Goal: Task Accomplishment & Management: Complete application form

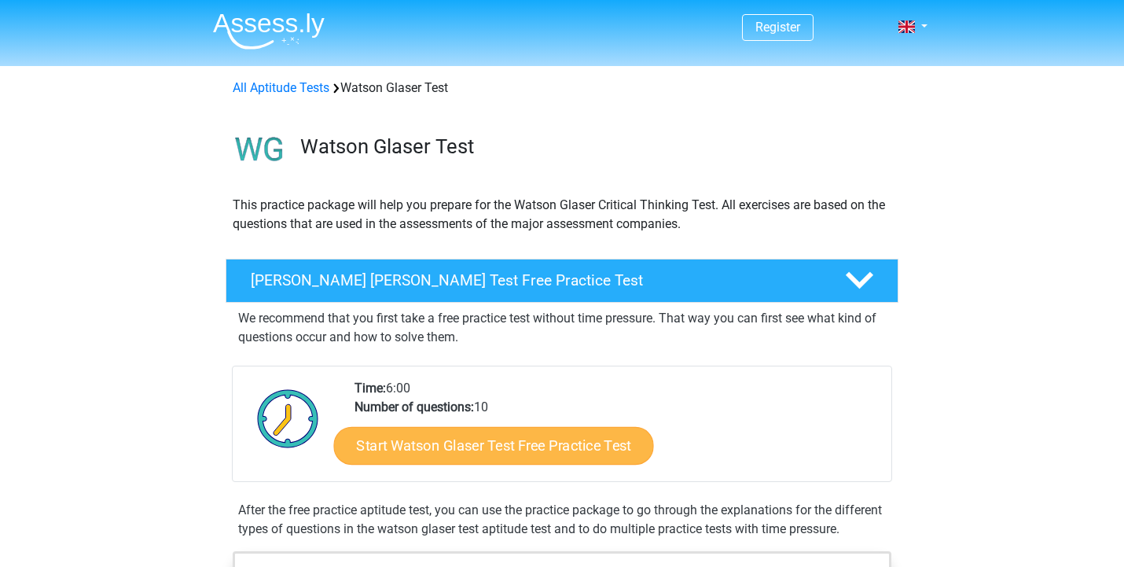
click at [428, 432] on link "Start Watson Glaser Test Free Practice Test" at bounding box center [494, 446] width 320 height 38
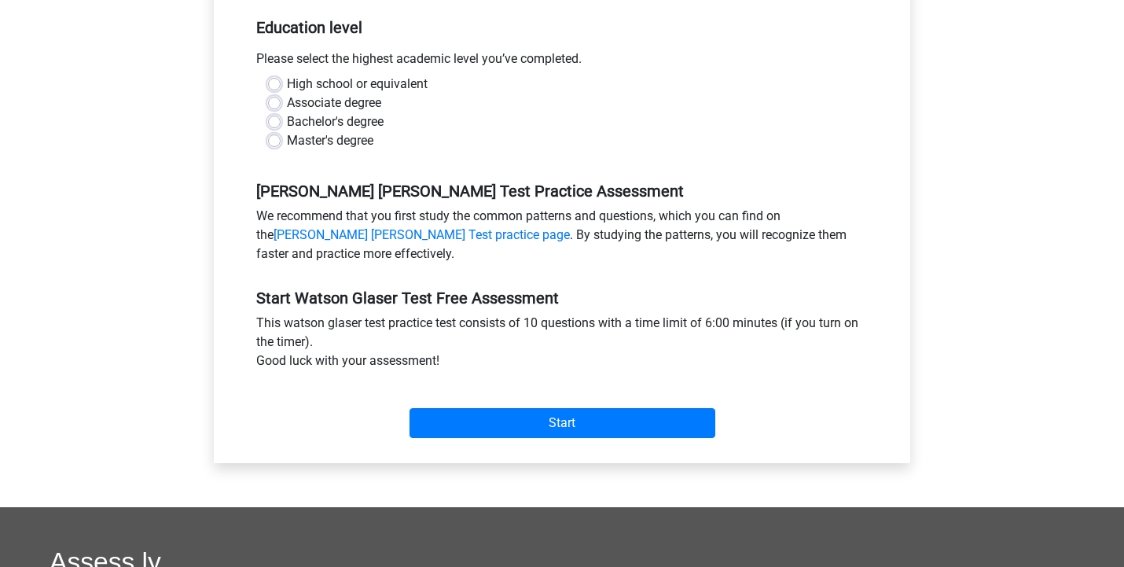
scroll to position [344, 0]
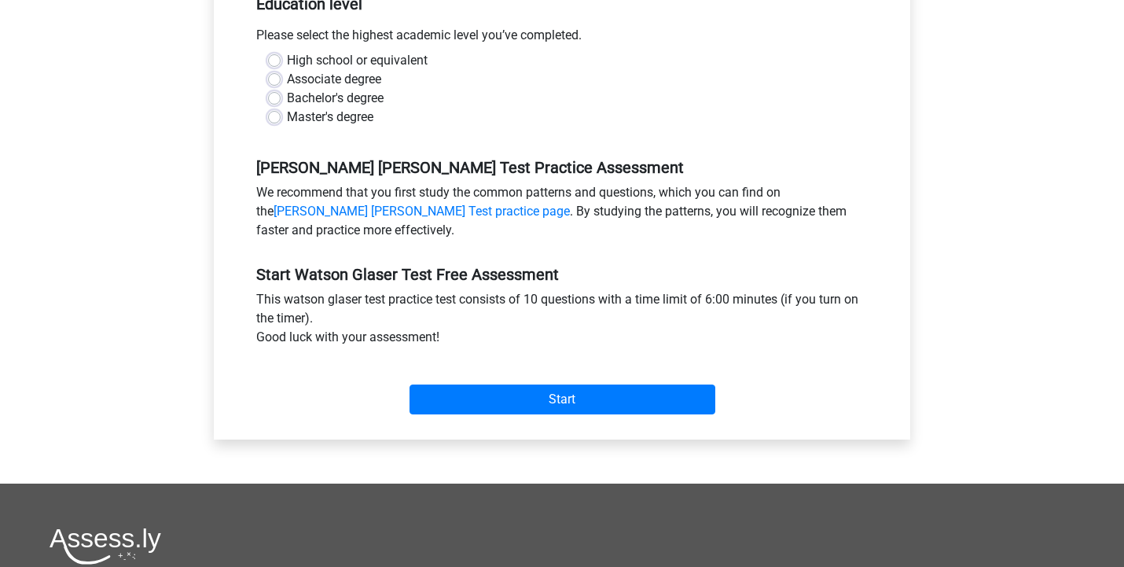
click at [287, 96] on label "Bachelor's degree" at bounding box center [335, 98] width 97 height 19
click at [275, 96] on input "Bachelor's degree" at bounding box center [274, 97] width 13 height 16
radio input "true"
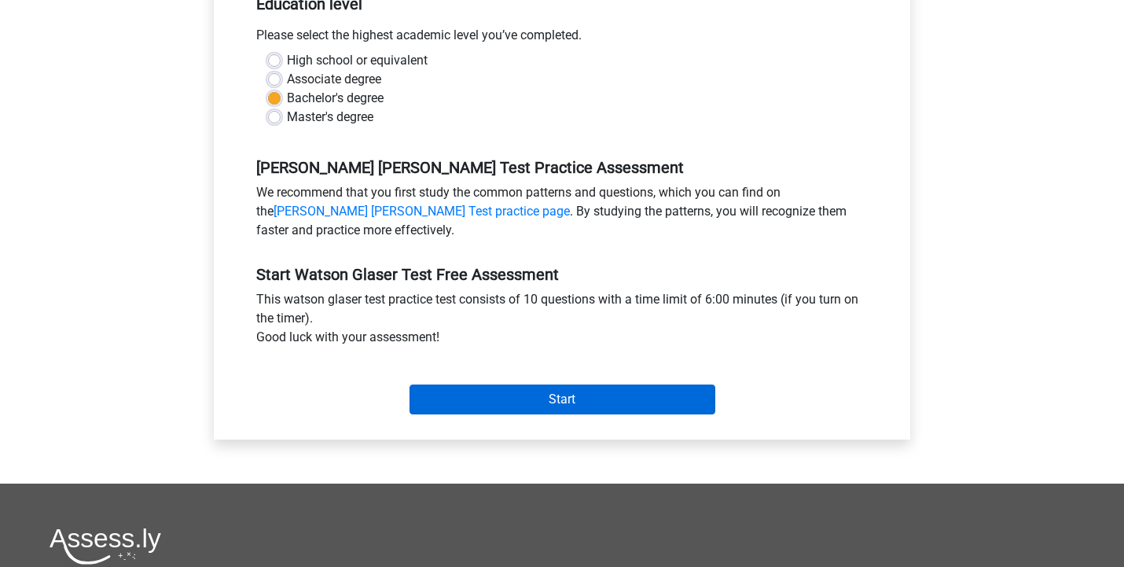
click at [438, 392] on input "Start" at bounding box center [563, 399] width 306 height 30
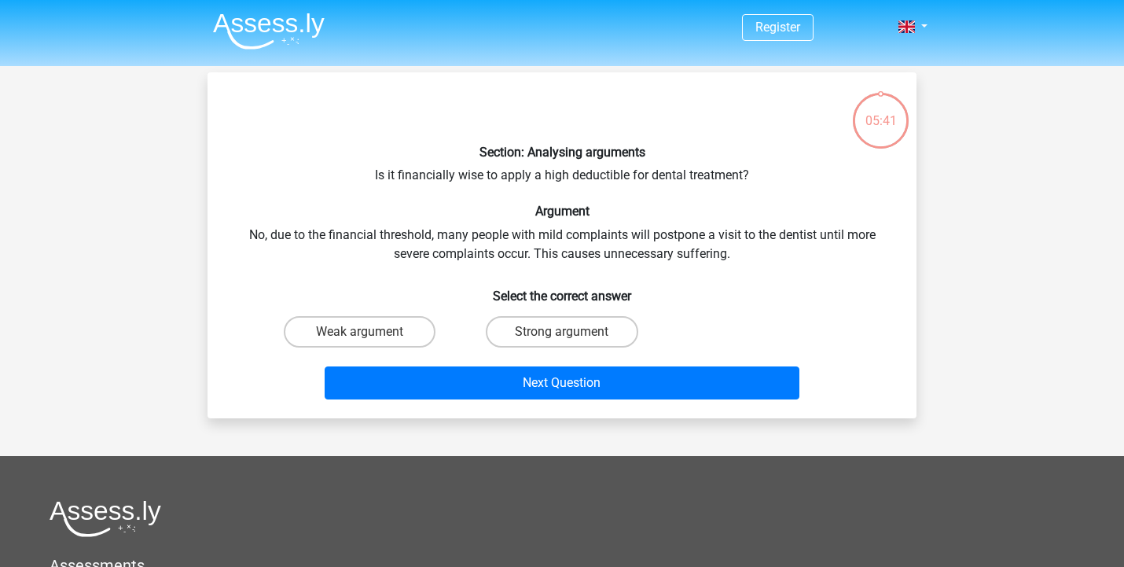
click at [565, 335] on input "Strong argument" at bounding box center [567, 337] width 10 height 10
radio input "true"
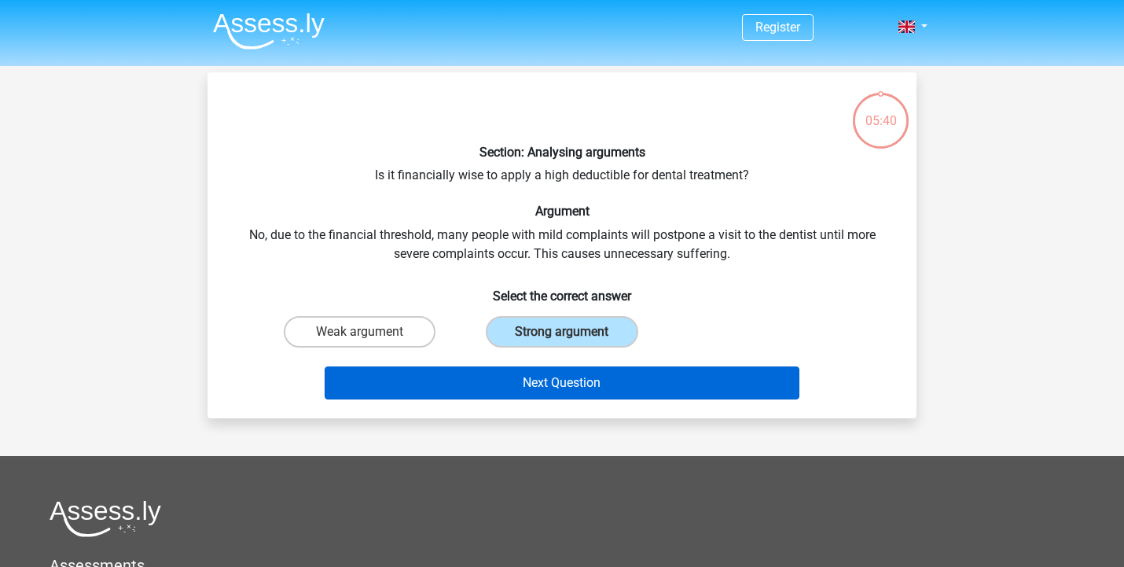
click at [557, 381] on button "Next Question" at bounding box center [563, 382] width 476 height 33
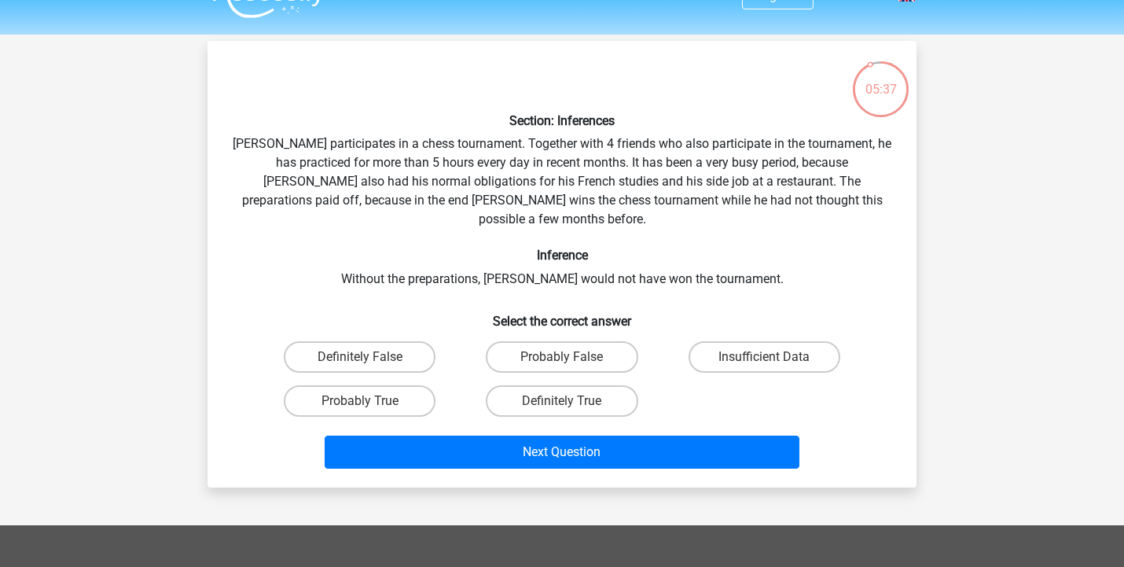
scroll to position [31, 0]
click at [395, 385] on label "Probably True" at bounding box center [360, 400] width 152 height 31
click at [370, 401] on input "Probably True" at bounding box center [365, 406] width 10 height 10
radio input "true"
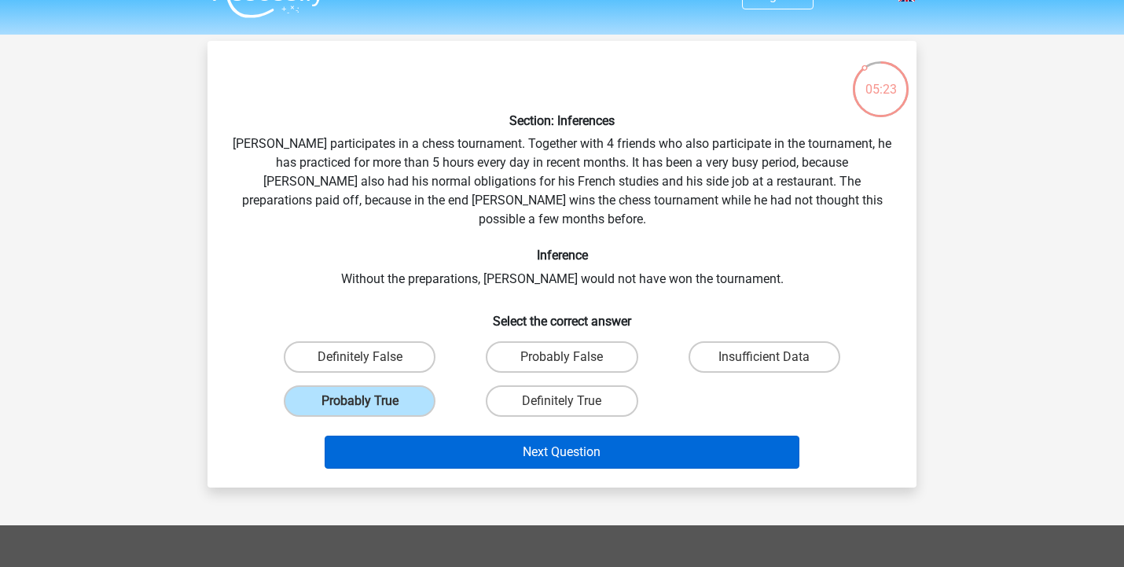
click at [483, 439] on button "Next Question" at bounding box center [563, 452] width 476 height 33
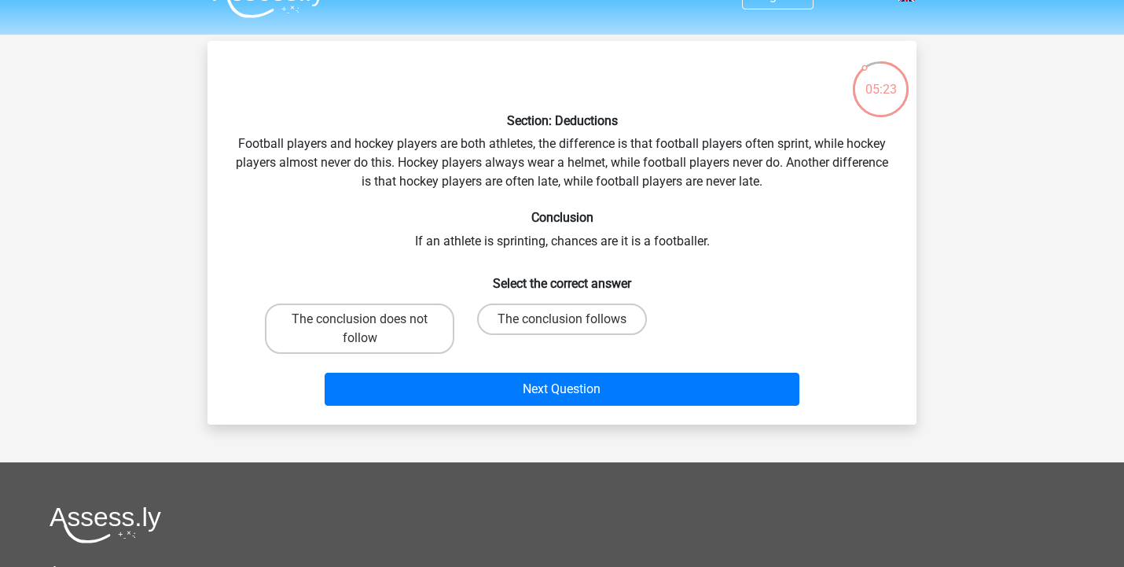
scroll to position [72, 0]
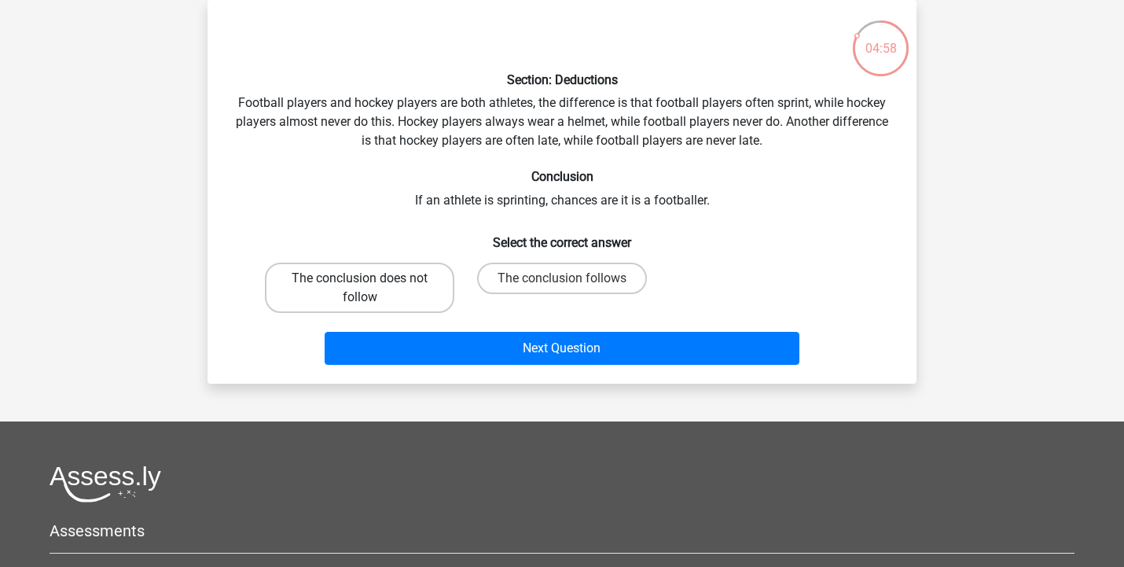
click at [405, 284] on label "The conclusion does not follow" at bounding box center [359, 288] width 189 height 50
click at [370, 284] on input "The conclusion does not follow" at bounding box center [365, 283] width 10 height 10
radio input "true"
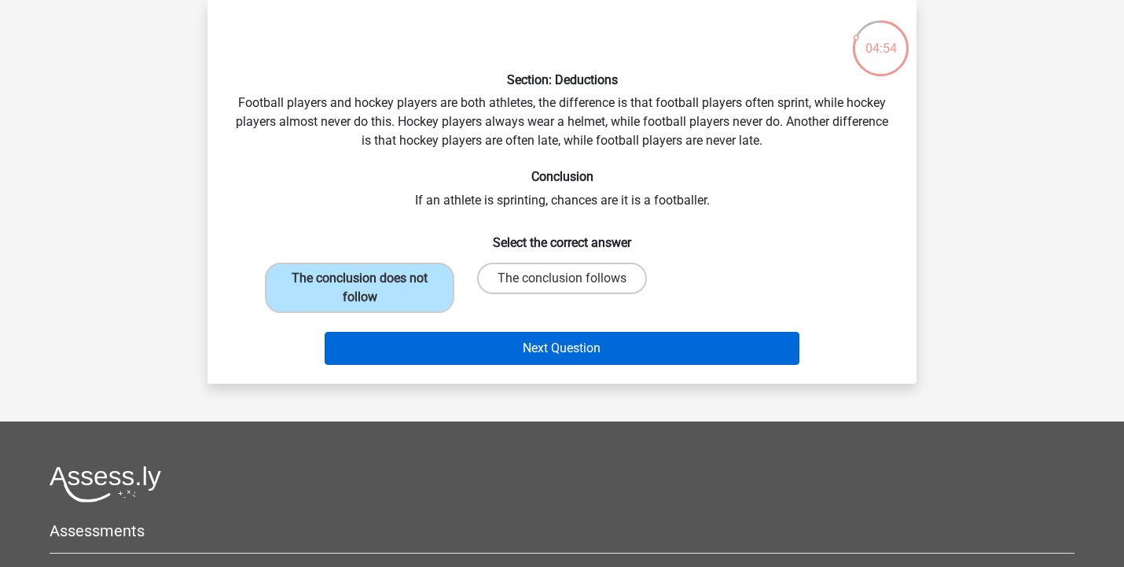
click at [498, 344] on button "Next Question" at bounding box center [563, 348] width 476 height 33
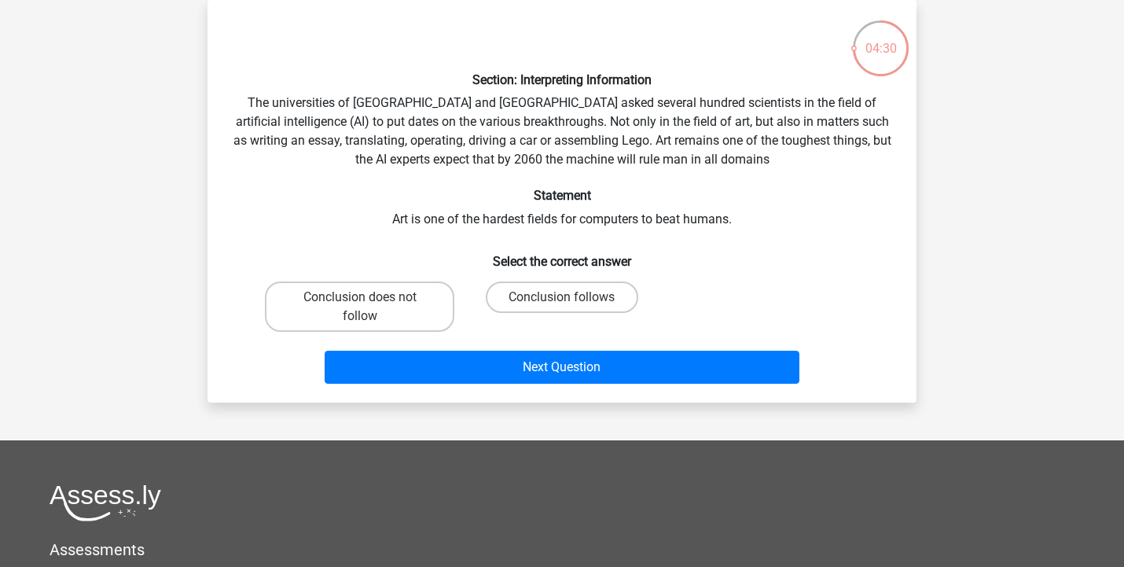
click at [514, 316] on div "Conclusion follows" at bounding box center [561, 306] width 189 height 50
click at [522, 300] on label "Conclusion follows" at bounding box center [562, 296] width 152 height 31
click at [562, 300] on input "Conclusion follows" at bounding box center [567, 302] width 10 height 10
radio input "true"
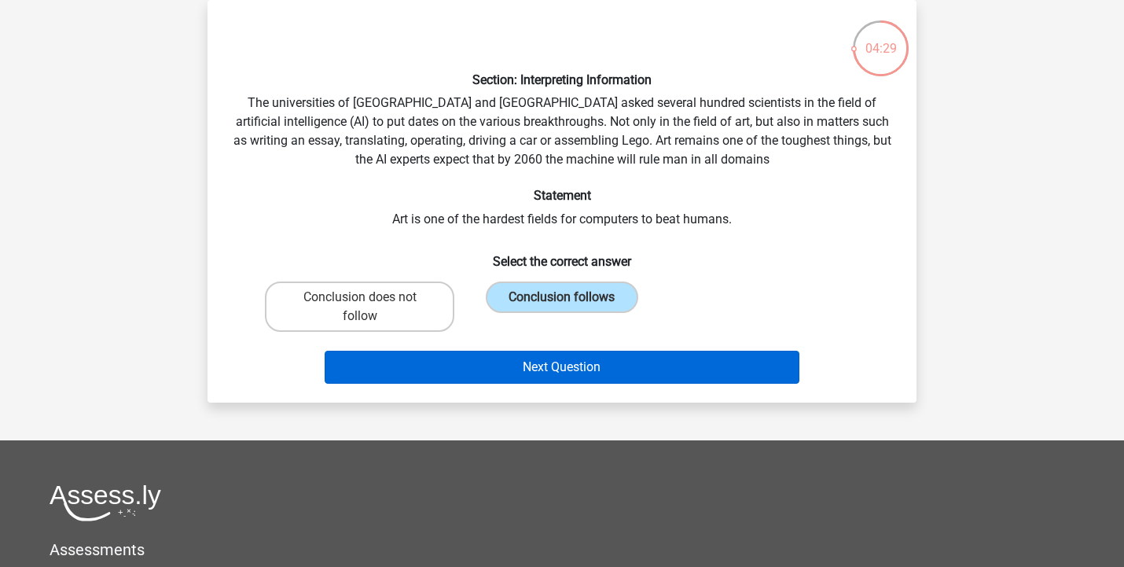
click at [527, 369] on button "Next Question" at bounding box center [563, 367] width 476 height 33
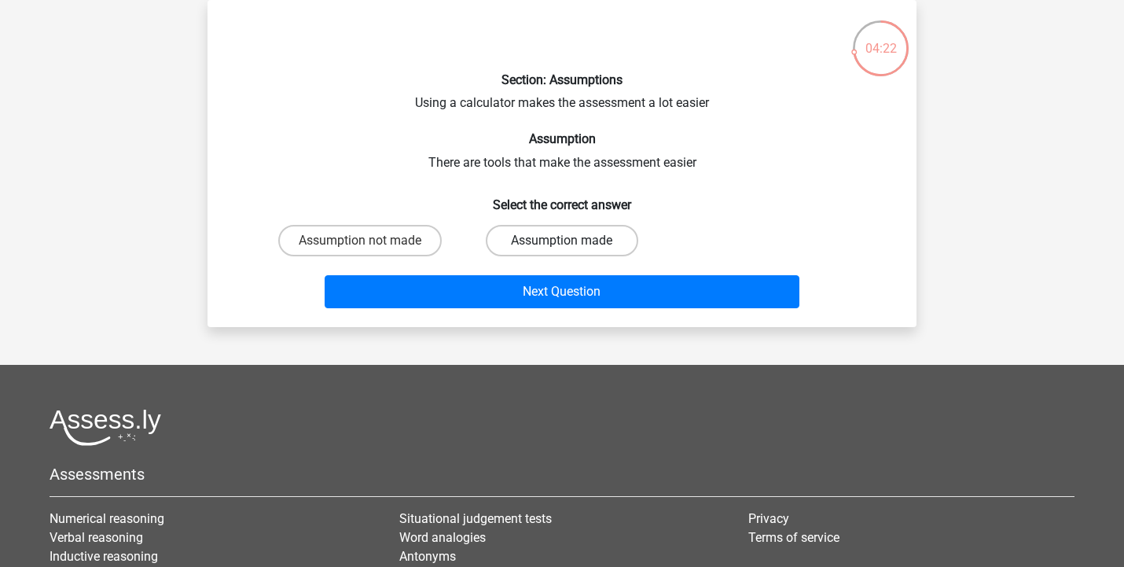
click at [540, 237] on label "Assumption made" at bounding box center [562, 240] width 152 height 31
click at [562, 241] on input "Assumption made" at bounding box center [567, 246] width 10 height 10
radio input "true"
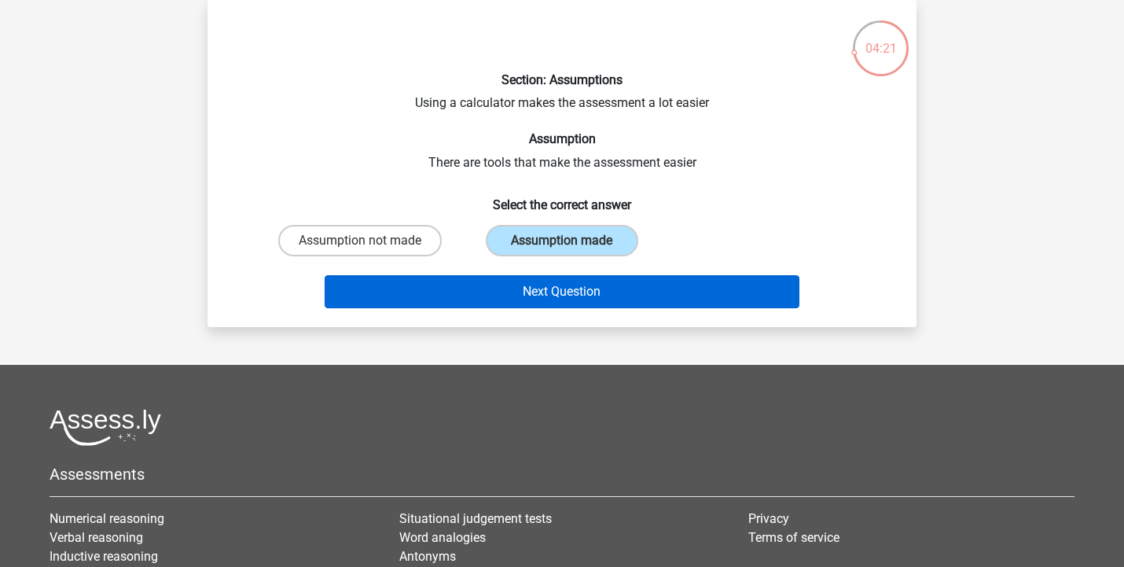
click at [551, 285] on button "Next Question" at bounding box center [563, 291] width 476 height 33
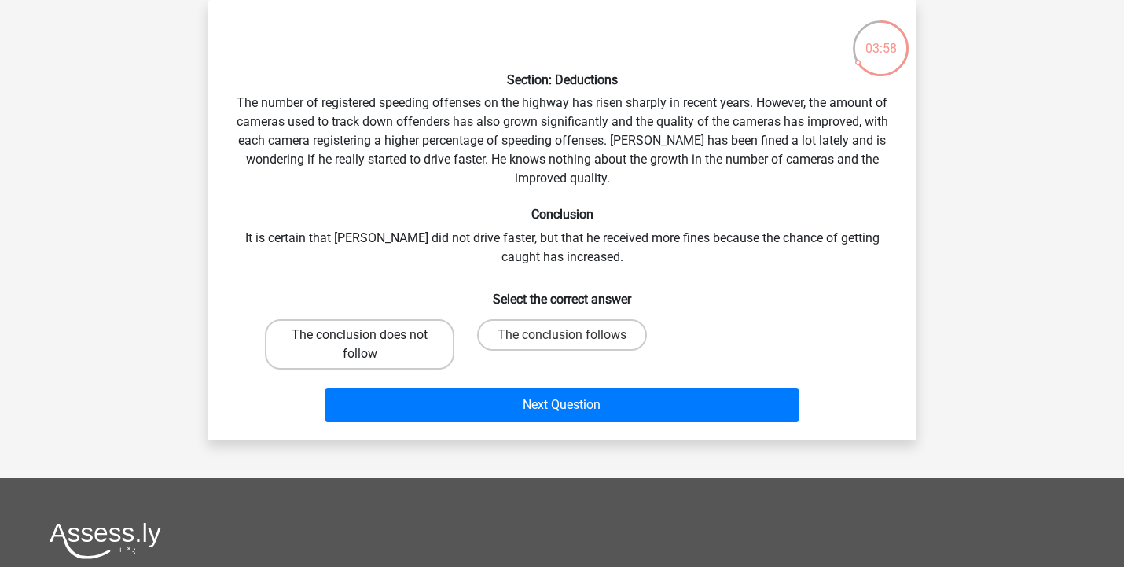
click at [420, 320] on label "The conclusion does not follow" at bounding box center [359, 344] width 189 height 50
click at [370, 335] on input "The conclusion does not follow" at bounding box center [365, 340] width 10 height 10
radio input "true"
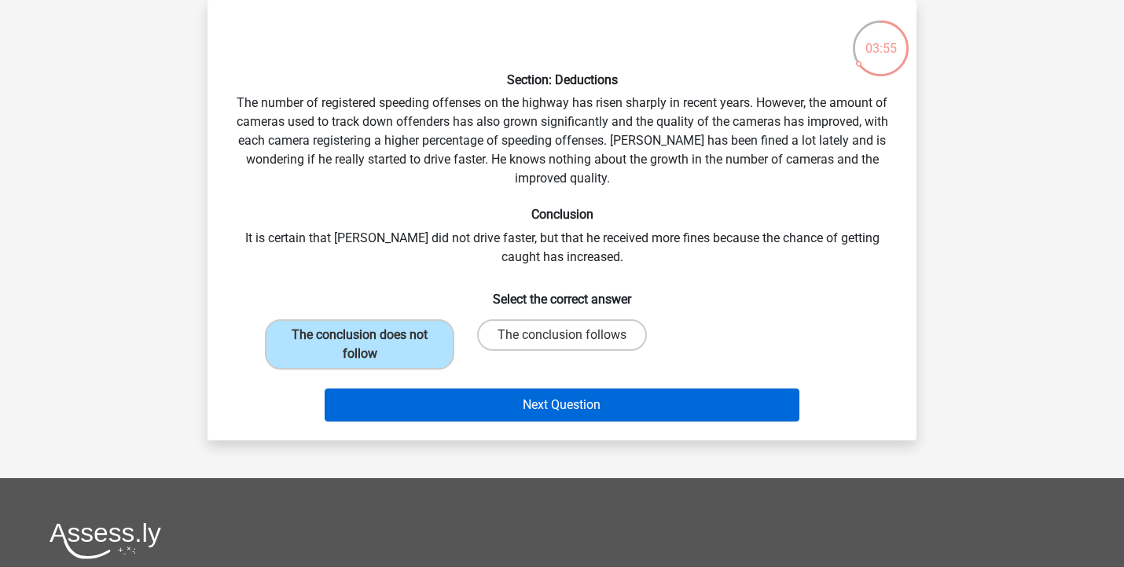
click at [535, 407] on button "Next Question" at bounding box center [563, 404] width 476 height 33
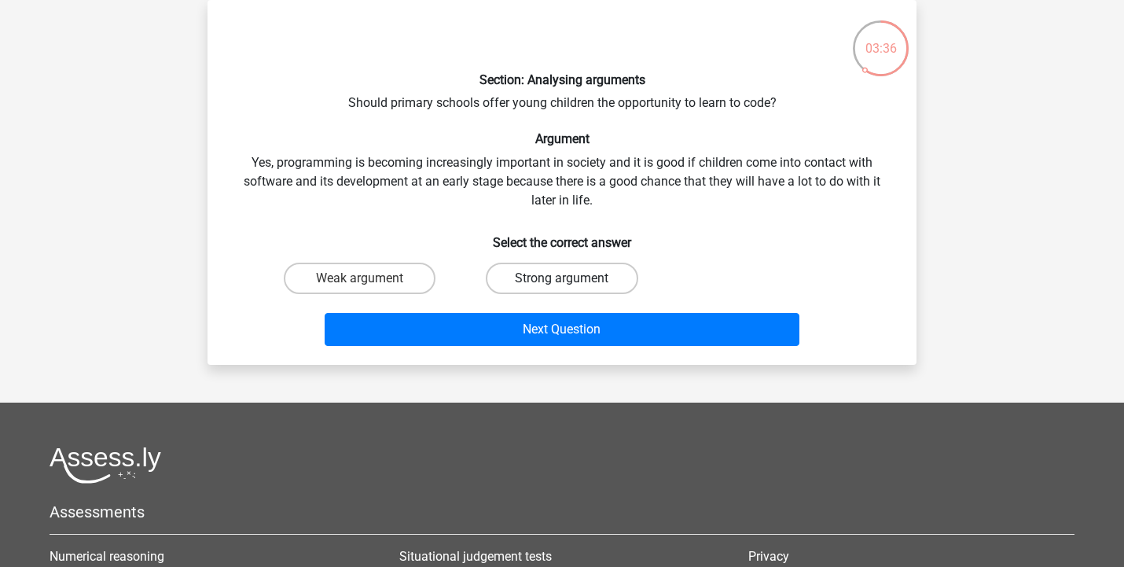
click at [512, 265] on label "Strong argument" at bounding box center [562, 278] width 152 height 31
click at [562, 278] on input "Strong argument" at bounding box center [567, 283] width 10 height 10
radio input "true"
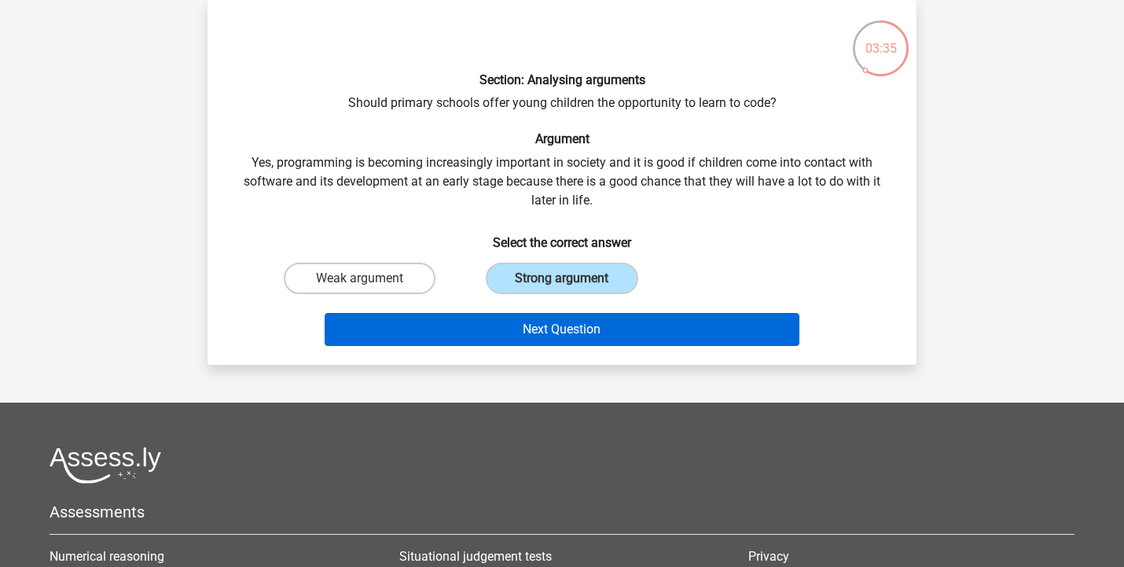
click at [530, 329] on button "Next Question" at bounding box center [563, 329] width 476 height 33
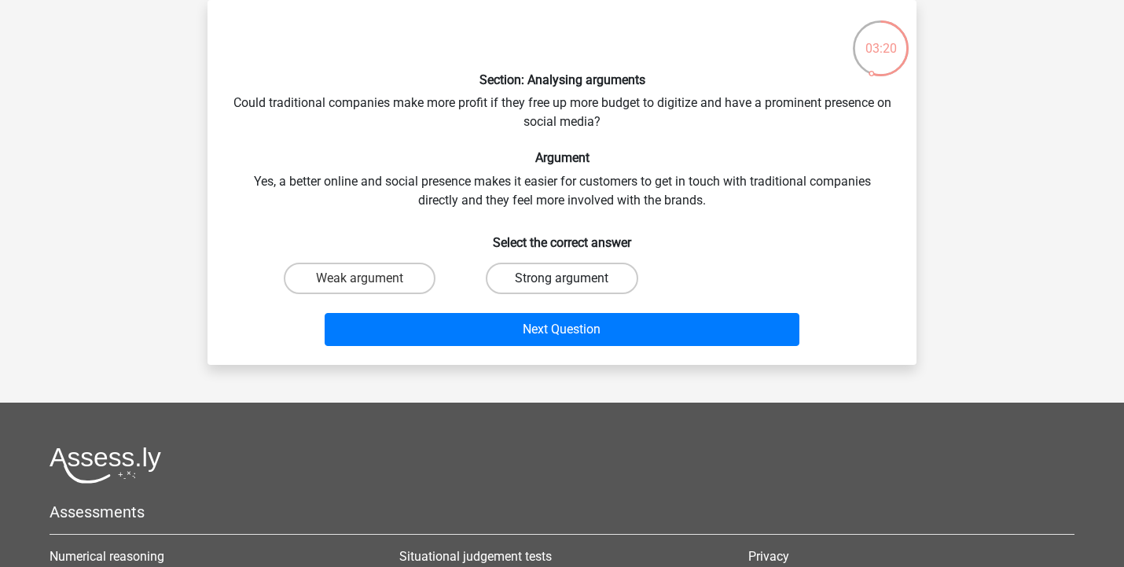
click at [539, 265] on label "Strong argument" at bounding box center [562, 278] width 152 height 31
click at [562, 278] on input "Strong argument" at bounding box center [567, 283] width 10 height 10
radio input "true"
click at [395, 281] on label "Weak argument" at bounding box center [360, 278] width 152 height 31
click at [370, 281] on input "Weak argument" at bounding box center [365, 283] width 10 height 10
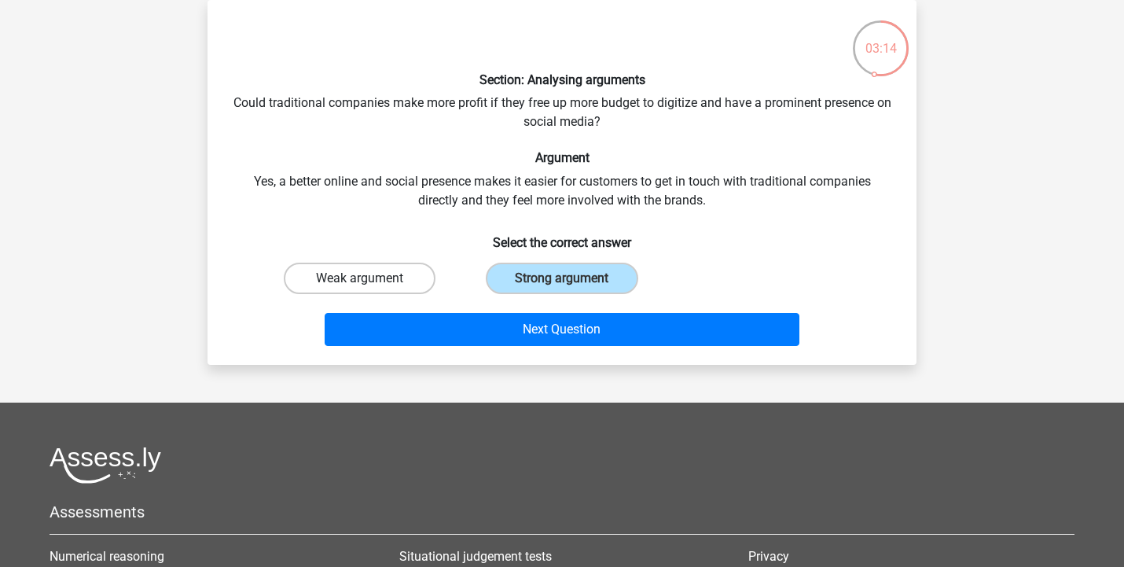
radio input "true"
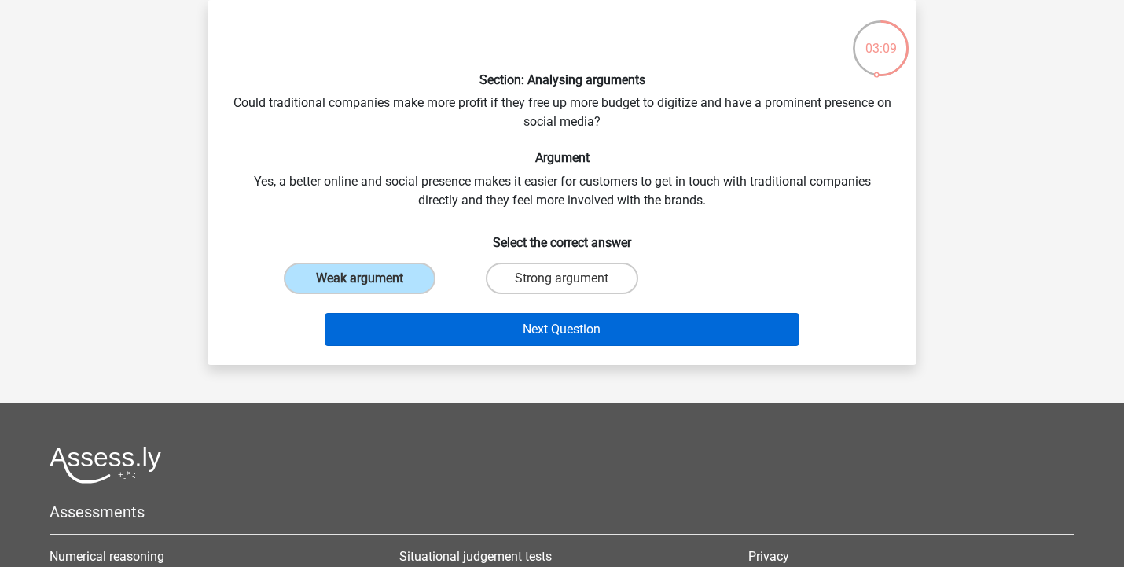
click at [453, 333] on button "Next Question" at bounding box center [563, 329] width 476 height 33
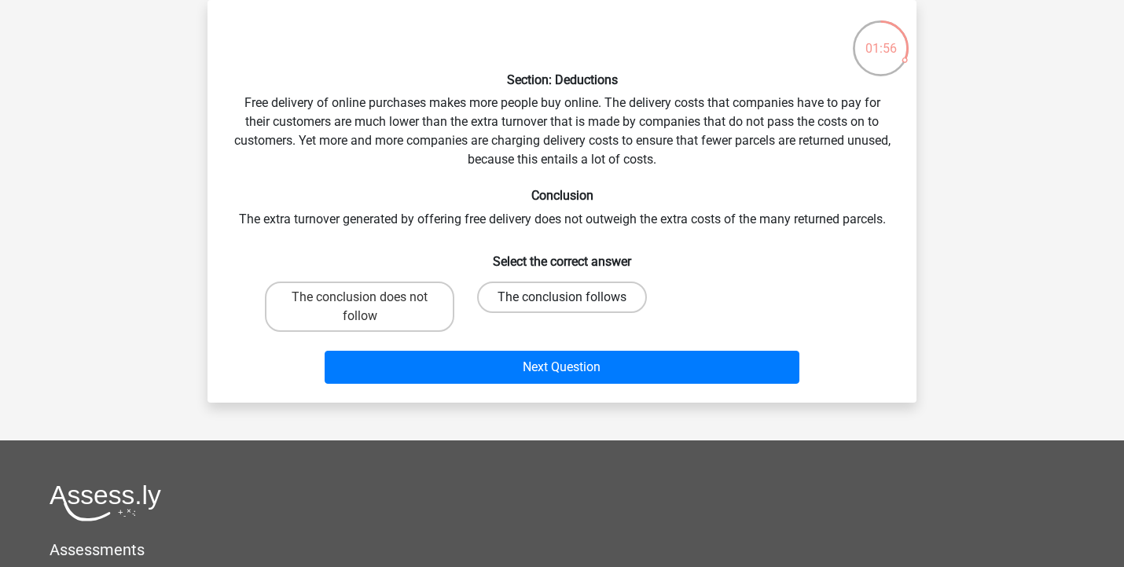
click at [502, 303] on label "The conclusion follows" at bounding box center [562, 296] width 170 height 31
click at [562, 303] on input "The conclusion follows" at bounding box center [567, 302] width 10 height 10
radio input "true"
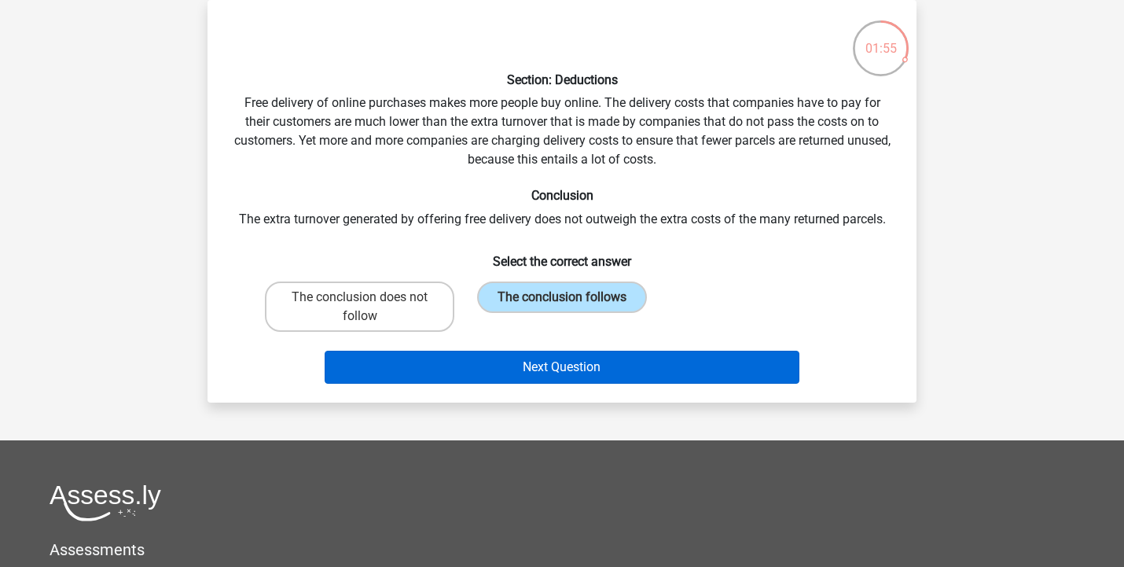
click at [498, 382] on button "Next Question" at bounding box center [563, 367] width 476 height 33
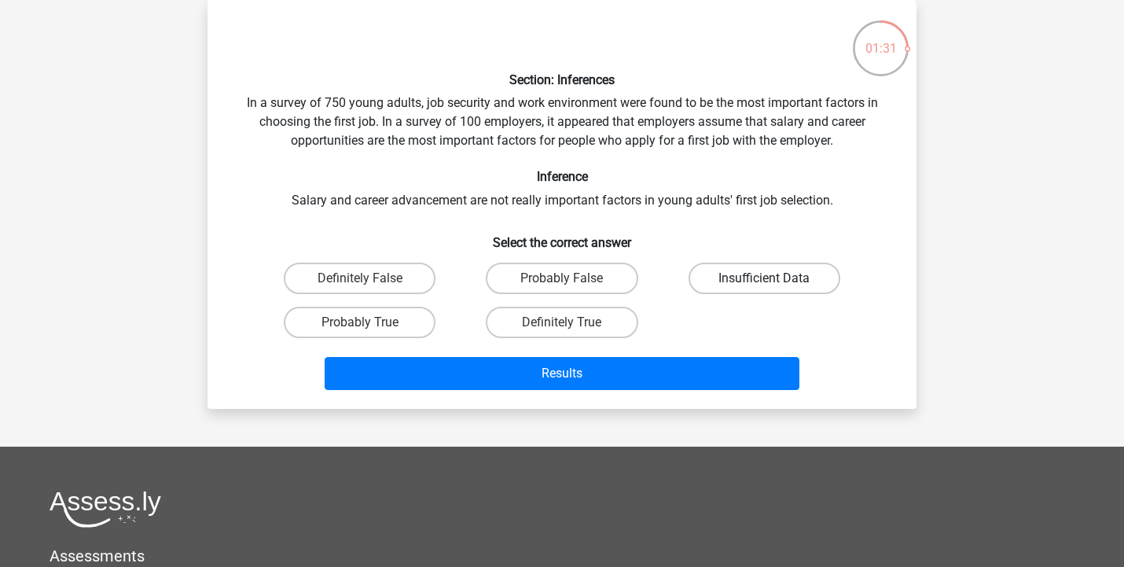
click at [721, 270] on label "Insufficient Data" at bounding box center [765, 278] width 152 height 31
click at [764, 278] on input "Insufficient Data" at bounding box center [769, 283] width 10 height 10
radio input "true"
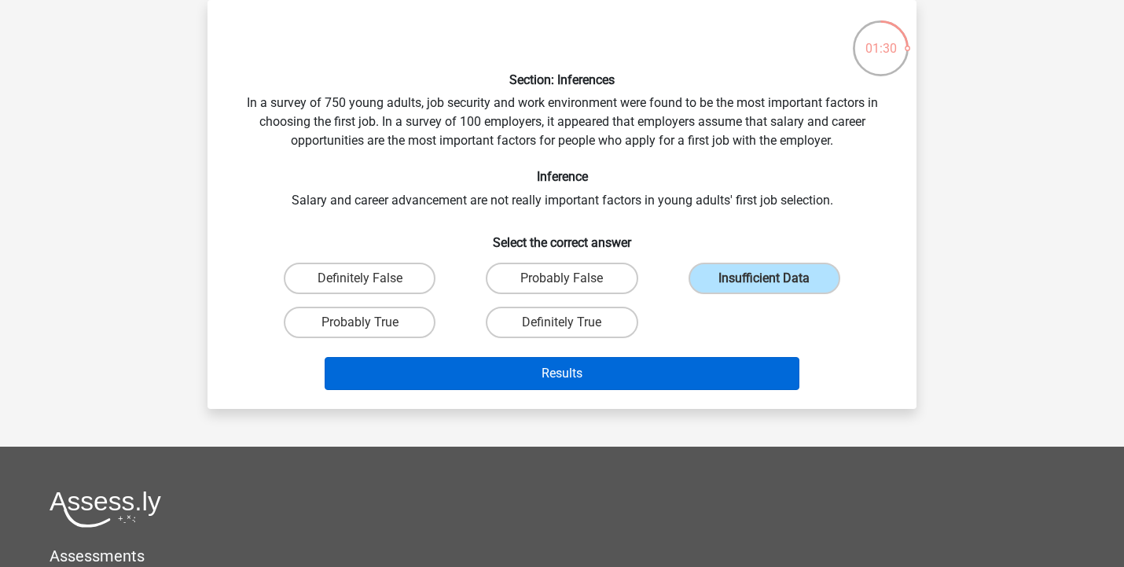
click at [643, 370] on button "Results" at bounding box center [563, 373] width 476 height 33
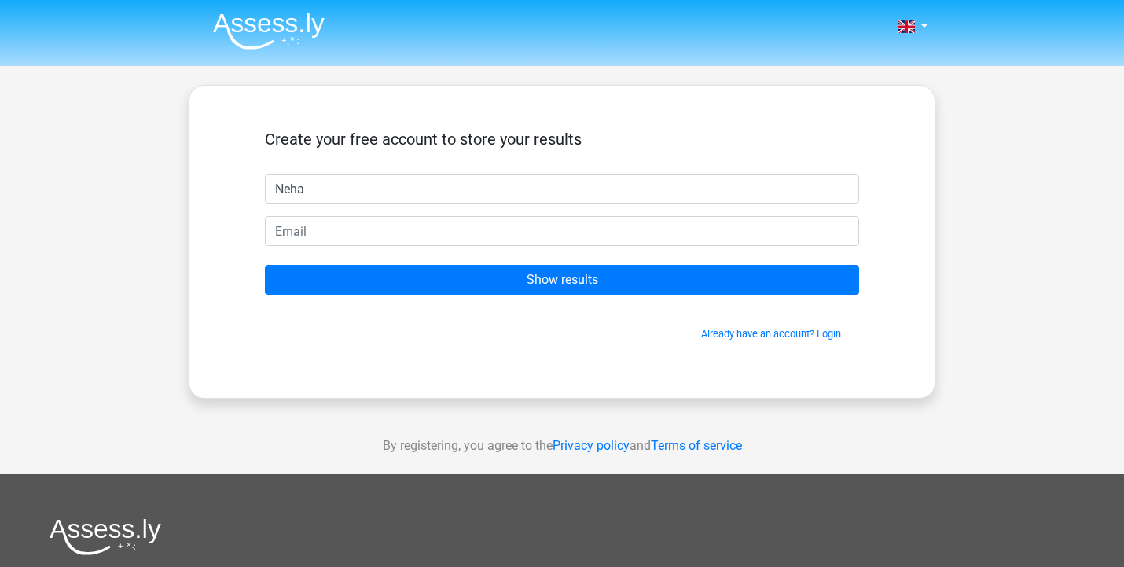
type input "Neha"
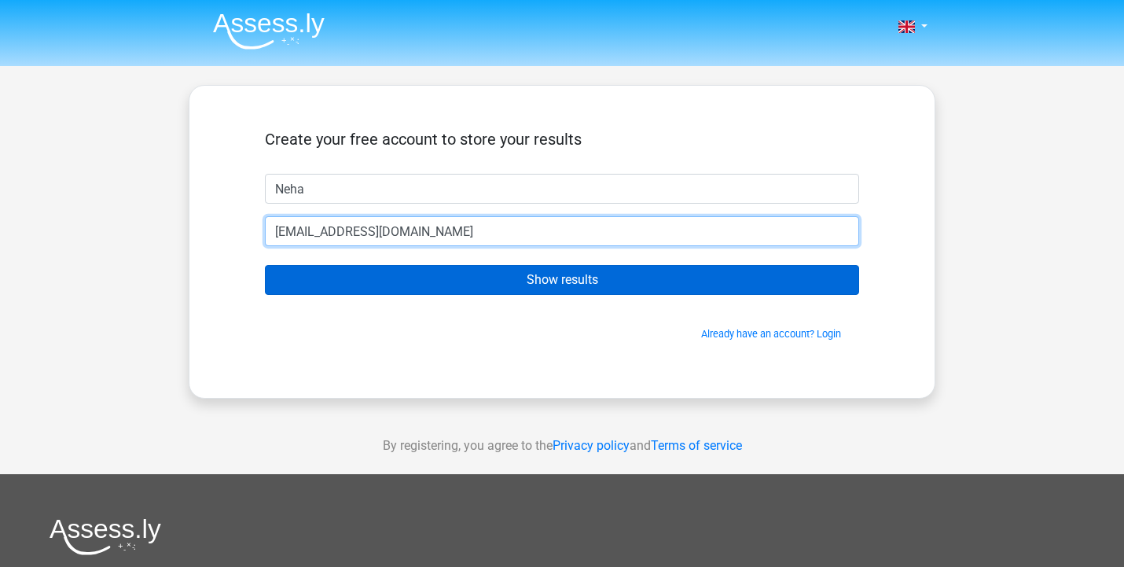
type input "nehabhandarispms@gmail.com"
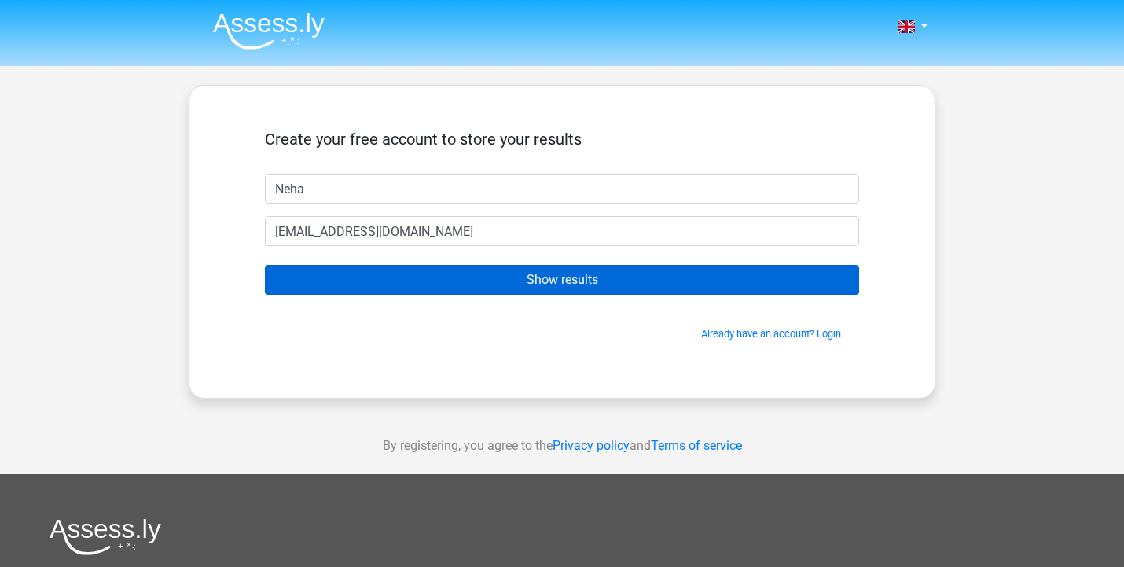
click at [556, 274] on input "Show results" at bounding box center [562, 280] width 594 height 30
